Goal: Task Accomplishment & Management: Manage account settings

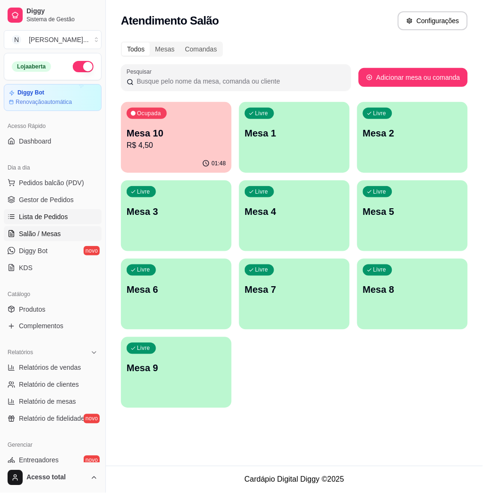
click at [47, 214] on span "Lista de Pedidos" at bounding box center [43, 216] width 49 height 9
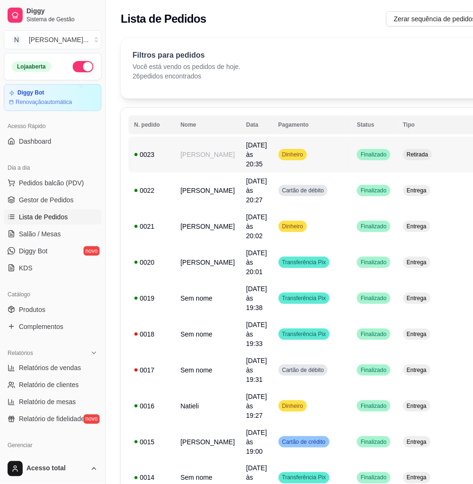
click at [246, 147] on span "[DATE] às 20:35" at bounding box center [256, 154] width 21 height 26
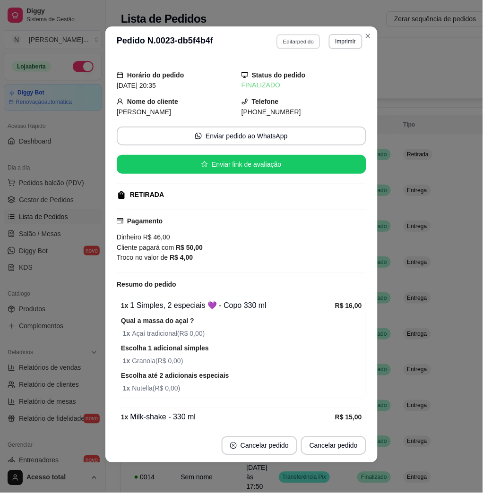
click at [277, 45] on button "Editar pedido" at bounding box center [299, 41] width 44 height 15
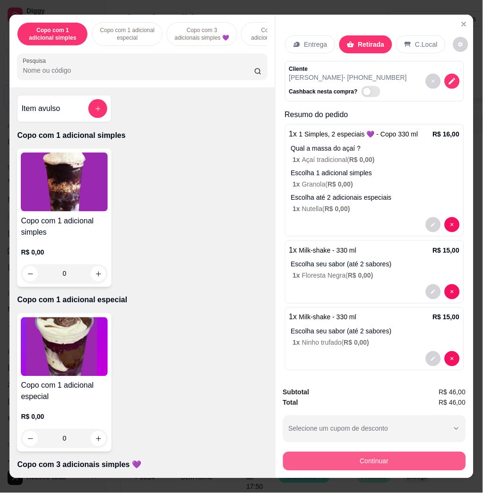
click at [400, 460] on button "Continuar" at bounding box center [374, 461] width 183 height 19
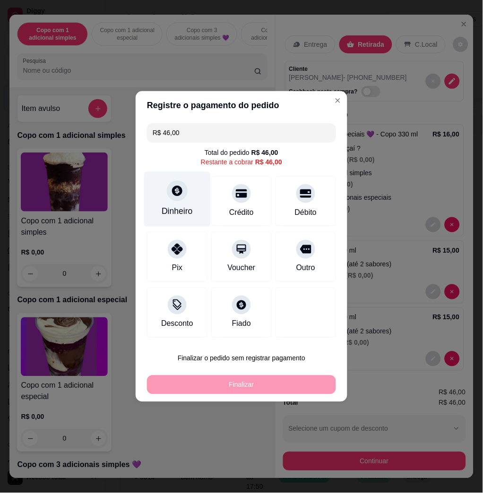
click at [178, 199] on div at bounding box center [177, 190] width 21 height 21
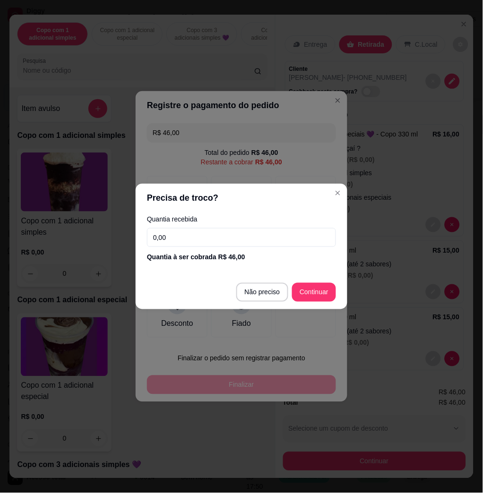
click at [182, 238] on input "0,00" at bounding box center [241, 237] width 189 height 19
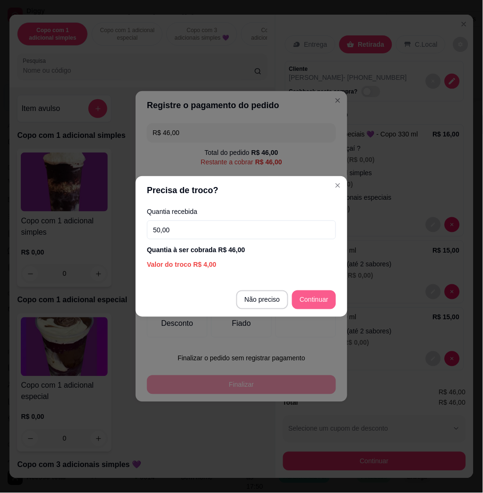
type input "50,00"
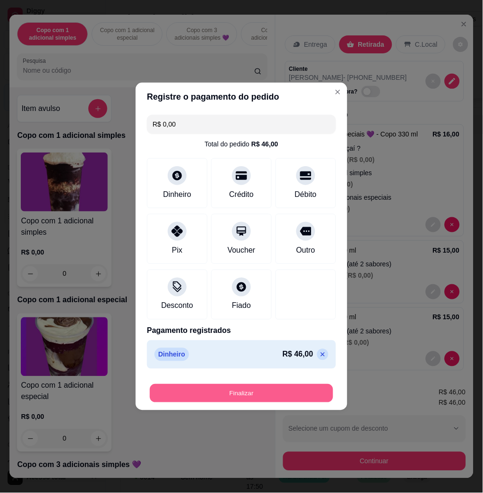
click at [298, 389] on button "Finalizar" at bounding box center [241, 393] width 183 height 18
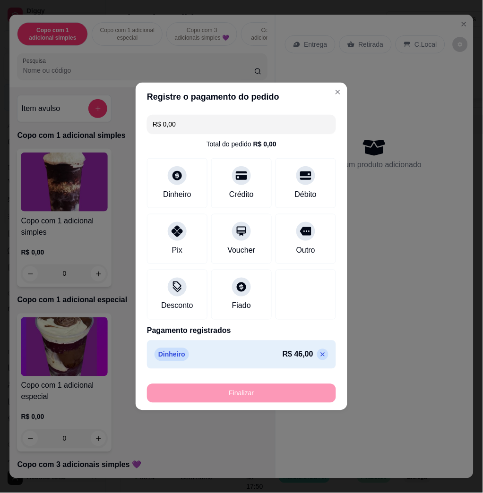
type input "-R$ 46,00"
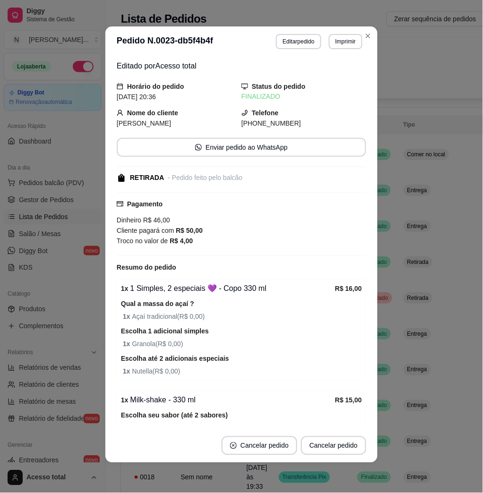
scroll to position [107, 0]
